Goal: Task Accomplishment & Management: Use online tool/utility

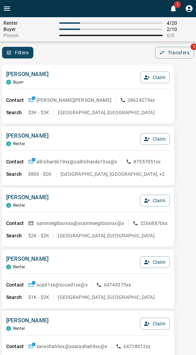
click at [77, 66] on div "[PERSON_NAME] C Buyer Claim Contact [PERSON_NAME] [PERSON_NAME] 28624273xx Sear…" at bounding box center [88, 94] width 172 height 59
click at [104, 56] on div "Filters 0 Transfers 1" at bounding box center [98, 53] width 196 height 12
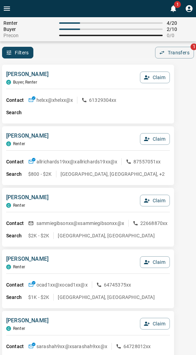
click at [84, 77] on div "[PERSON_NAME] C Buyer, Renter Claim" at bounding box center [88, 79] width 164 height 19
click at [71, 68] on div "[PERSON_NAME] C Buyer, Renter Claim Contact helxx@x helxx@x 61329304xx Search" at bounding box center [88, 94] width 172 height 59
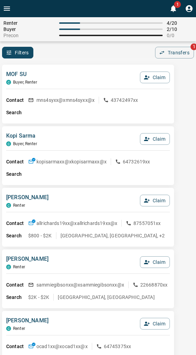
click at [94, 73] on div "MOF SU C Buyer, Renter Claim" at bounding box center [88, 79] width 164 height 19
drag, startPoint x: 95, startPoint y: 73, endPoint x: 91, endPoint y: 82, distance: 9.5
click at [96, 79] on div "MOF SU C Buyer, Renter Claim" at bounding box center [88, 79] width 164 height 19
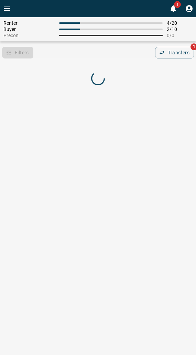
click at [50, 56] on div "Filters 0 Transfers 1" at bounding box center [98, 53] width 196 height 12
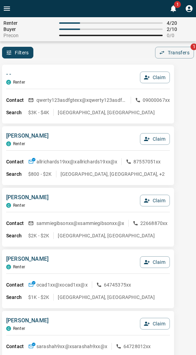
click at [100, 53] on div "Filters 0 Transfers 1" at bounding box center [98, 53] width 196 height 12
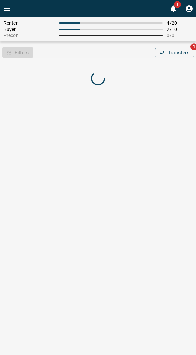
click at [63, 49] on div "Filters 0 Transfers 1" at bounding box center [98, 53] width 196 height 12
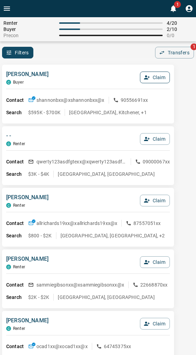
click at [147, 76] on icon "button" at bounding box center [147, 77] width 6 height 6
click at [147, 76] on button "Confirm Claim" at bounding box center [145, 78] width 49 height 12
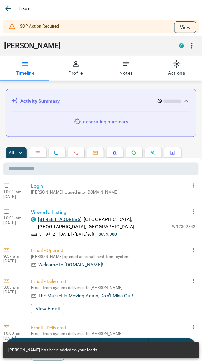
click at [175, 28] on button "View" at bounding box center [185, 27] width 22 height 12
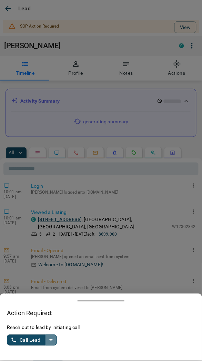
click at [52, 339] on icon "split button" at bounding box center [51, 340] width 8 height 8
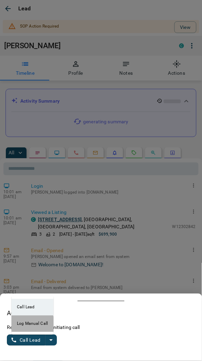
click at [22, 325] on li "Log Manual Call" at bounding box center [32, 323] width 42 height 17
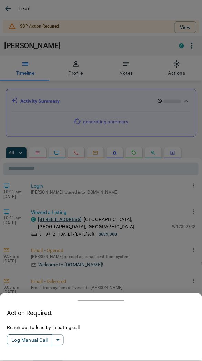
click at [25, 340] on button "Log Manual Call" at bounding box center [29, 340] width 45 height 11
click at [15, 342] on button "Yes" at bounding box center [14, 340] width 14 height 11
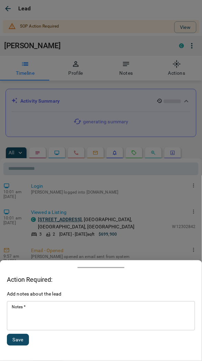
click at [32, 315] on textarea "Notes   *" at bounding box center [101, 315] width 178 height 23
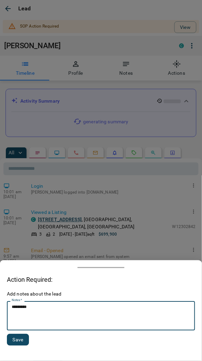
type textarea "*********"
click at [20, 342] on button "Save" at bounding box center [18, 340] width 22 height 12
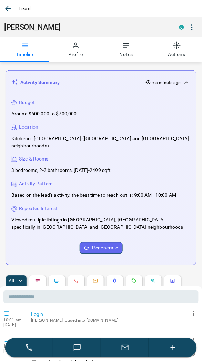
click at [9, 6] on icon "button" at bounding box center [8, 8] width 8 height 8
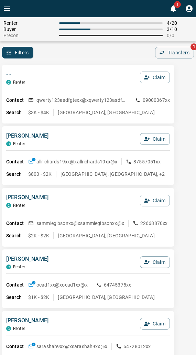
click at [98, 83] on div "- - C Renter Claim" at bounding box center [88, 79] width 164 height 19
